Goal: Task Accomplishment & Management: Manage account settings

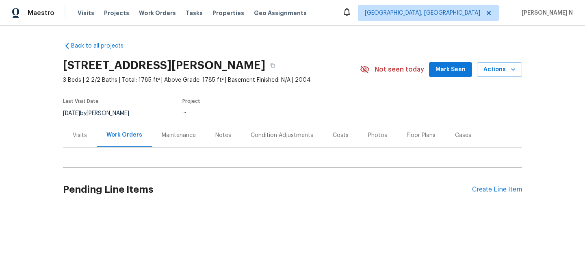
click at [168, 139] on div "Maintenance" at bounding box center [179, 135] width 34 height 8
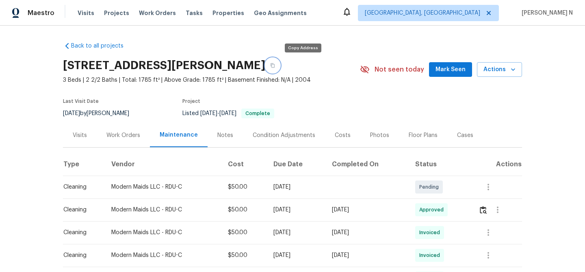
click at [280, 67] on button "button" at bounding box center [272, 65] width 15 height 15
click at [493, 215] on button "button" at bounding box center [498, 210] width 20 height 20
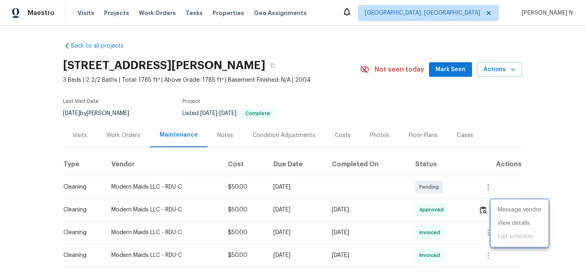
click at [480, 214] on div at bounding box center [292, 136] width 585 height 272
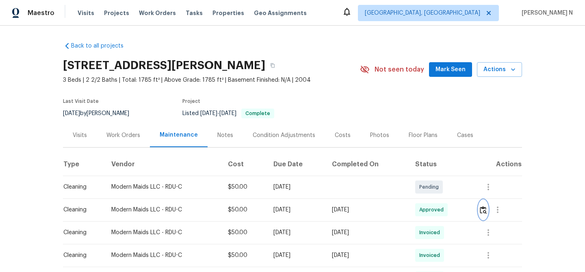
click at [485, 214] on button "button" at bounding box center [483, 210] width 9 height 20
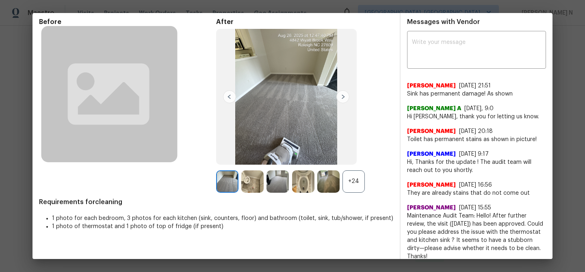
scroll to position [43, 0]
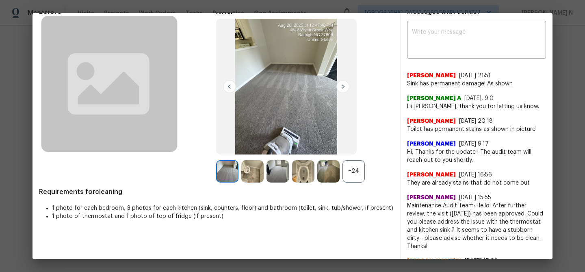
click at [352, 168] on div "+24" at bounding box center [353, 171] width 22 height 22
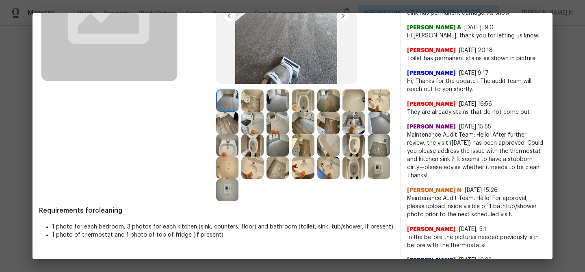
scroll to position [0, 0]
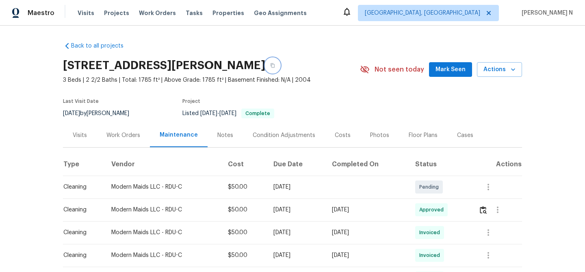
click at [275, 67] on icon "button" at bounding box center [273, 65] width 4 height 4
